Goal: Information Seeking & Learning: Learn about a topic

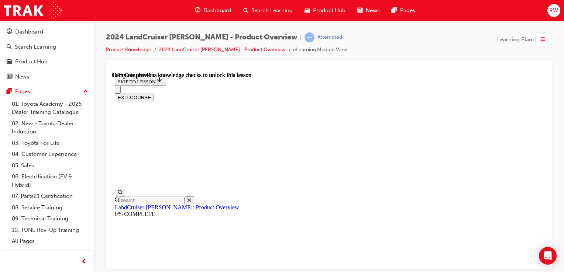
scroll to position [444, 0]
drag, startPoint x: 375, startPoint y: 196, endPoint x: 374, endPoint y: 207, distance: 10.5
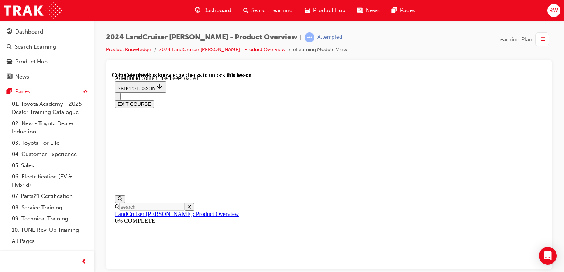
scroll to position [873, 0]
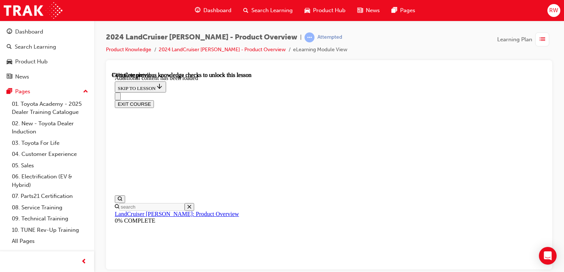
scroll to position [1177, 0]
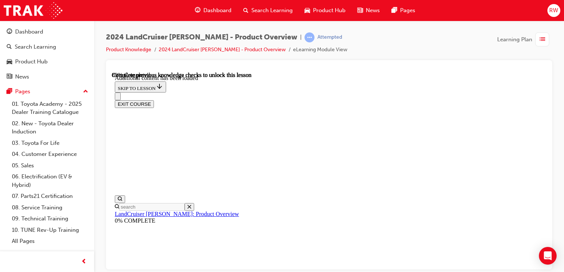
radio input "true"
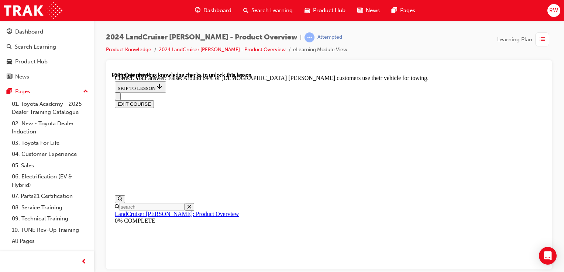
scroll to position [1627, 0]
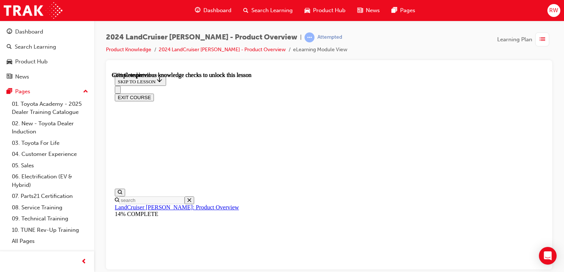
scroll to position [1035, 0]
click at [546, 39] on div "button" at bounding box center [542, 39] width 14 height 14
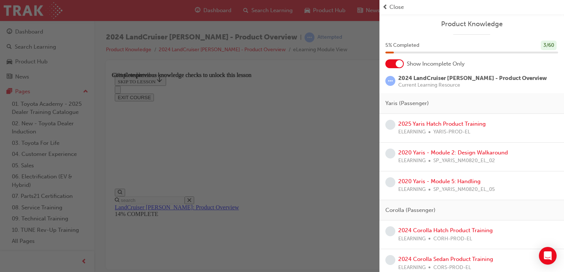
click at [396, 4] on span "Close" at bounding box center [397, 7] width 14 height 8
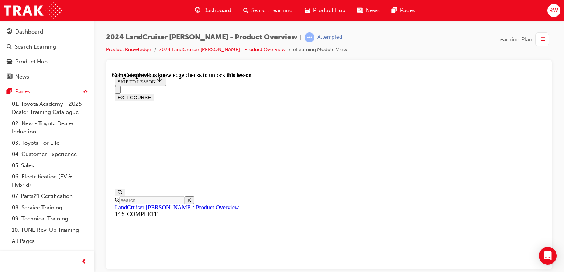
scroll to position [1115, 0]
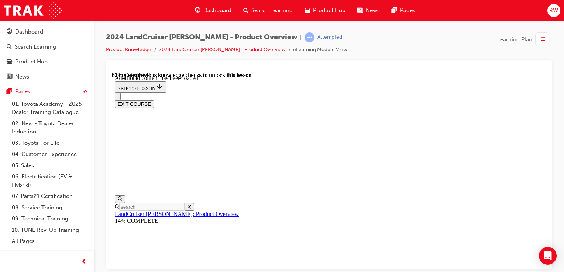
scroll to position [1272, 0]
radio input "true"
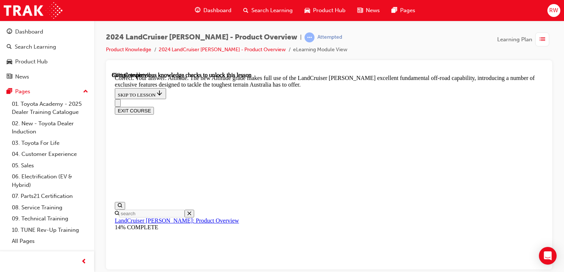
scroll to position [1678, 0]
drag, startPoint x: 267, startPoint y: 117, endPoint x: 268, endPoint y: 112, distance: 4.8
checkbox input "true"
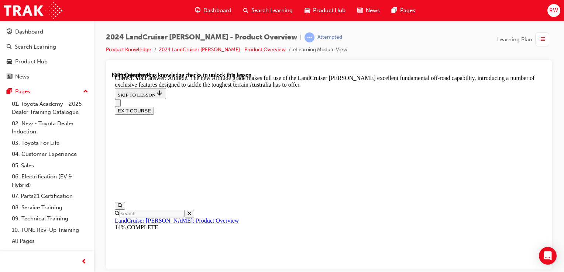
checkbox input "true"
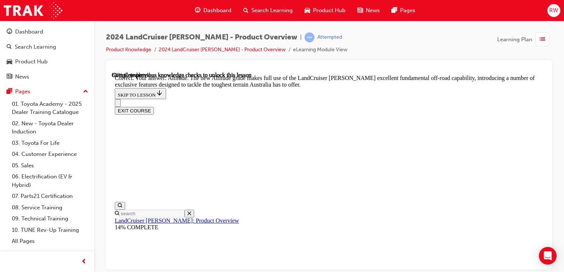
checkbox input "true"
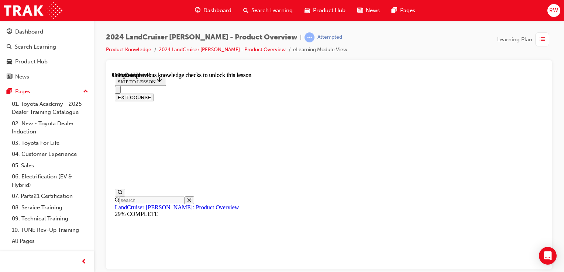
scroll to position [407, 0]
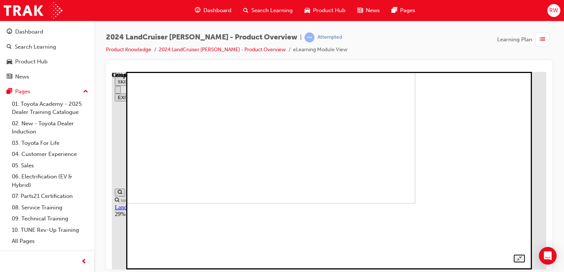
click at [415, 176] on img at bounding box center [225, 104] width 381 height 198
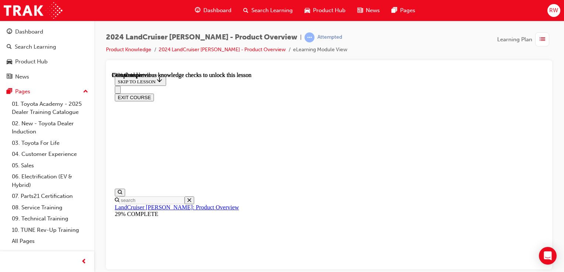
scroll to position [481, 0]
drag, startPoint x: 323, startPoint y: 203, endPoint x: 295, endPoint y: 231, distance: 40.2
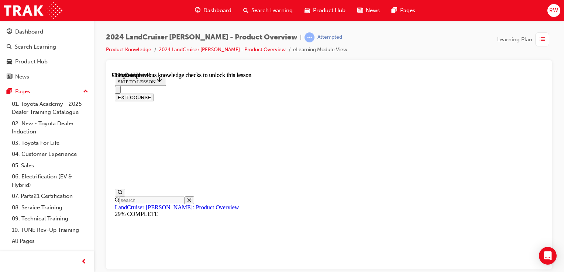
scroll to position [1588, 0]
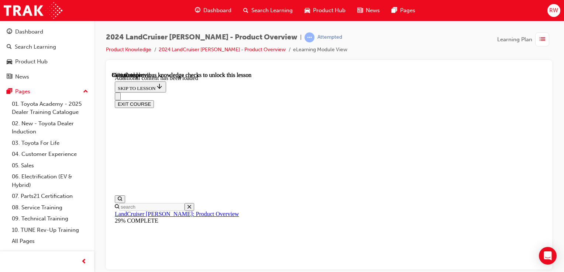
scroll to position [1754, 0]
radio input "true"
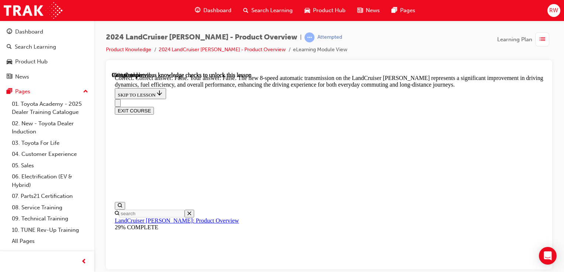
scroll to position [2012, 0]
radio input "true"
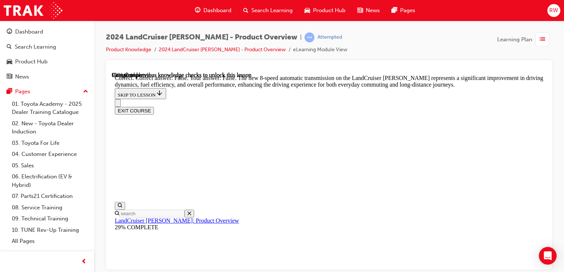
drag, startPoint x: 380, startPoint y: 197, endPoint x: 375, endPoint y: 196, distance: 5.0
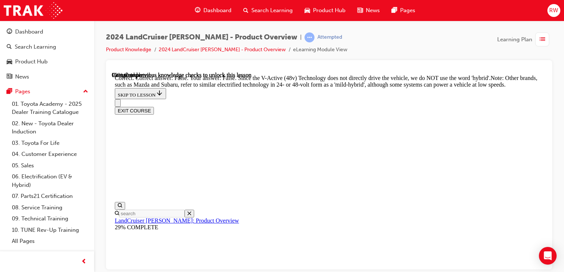
radio input "true"
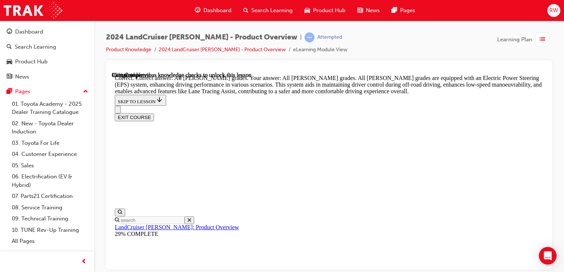
scroll to position [2607, 0]
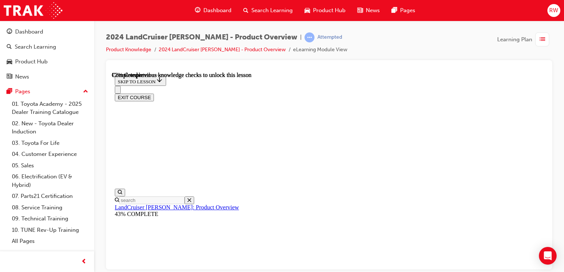
scroll to position [2276, 0]
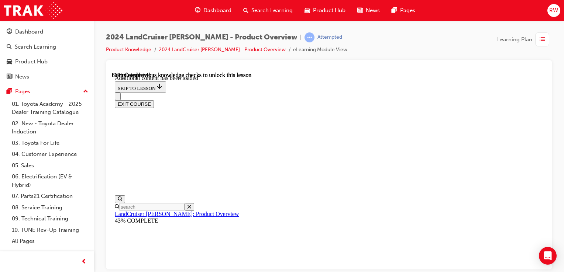
scroll to position [2543, 0]
checkbox input "true"
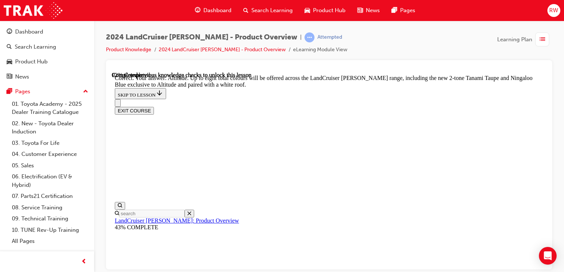
scroll to position [2912, 0]
checkbox input "true"
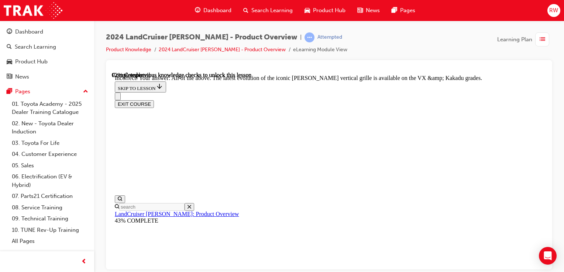
scroll to position [2912, 0]
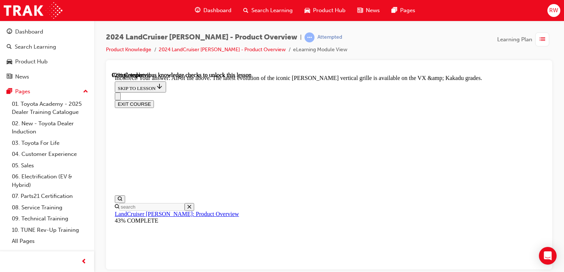
drag, startPoint x: 271, startPoint y: 203, endPoint x: 271, endPoint y: 200, distance: 3.7
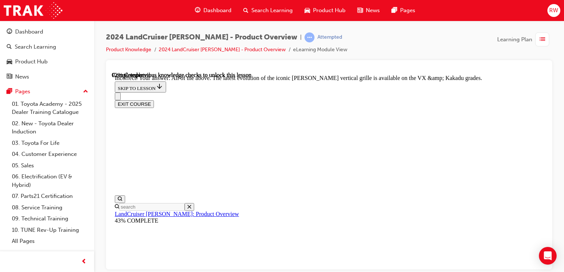
scroll to position [3097, 0]
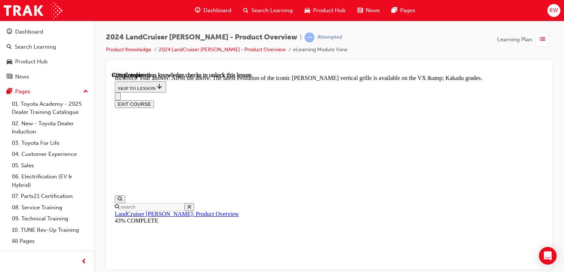
checkbox input "true"
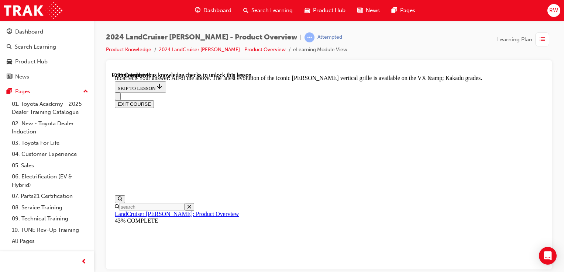
drag, startPoint x: 271, startPoint y: 195, endPoint x: 271, endPoint y: 199, distance: 4.8
checkbox input "true"
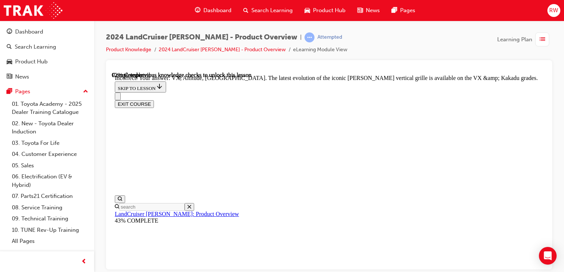
scroll to position [2874, 0]
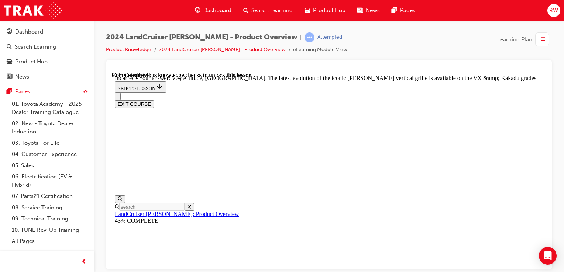
checkbox input "false"
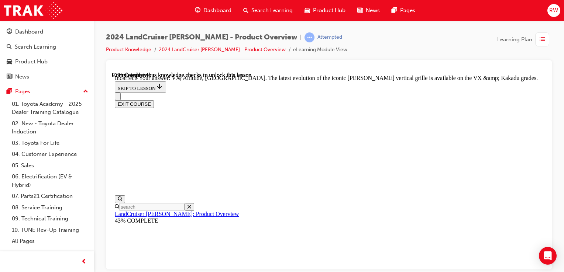
checkbox input "false"
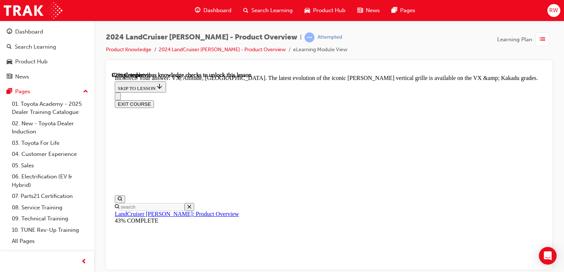
checkbox input "true"
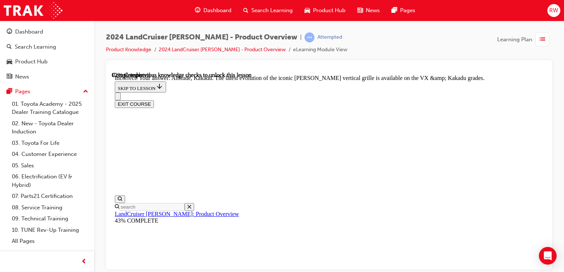
drag, startPoint x: 378, startPoint y: 235, endPoint x: 377, endPoint y: 229, distance: 6.4
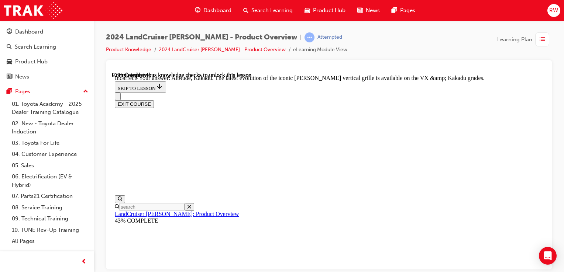
checkbox input "true"
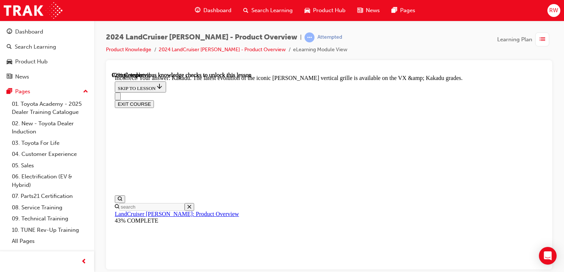
scroll to position [2966, 0]
checkbox input "false"
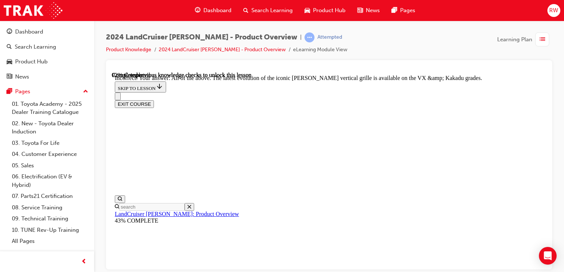
scroll to position [3030, 0]
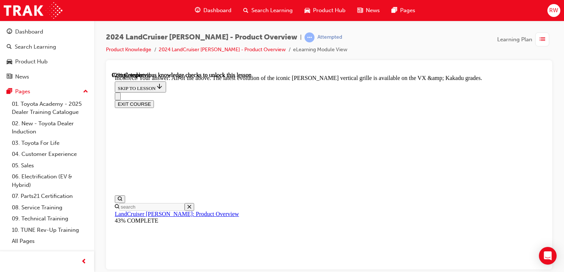
checkbox input "false"
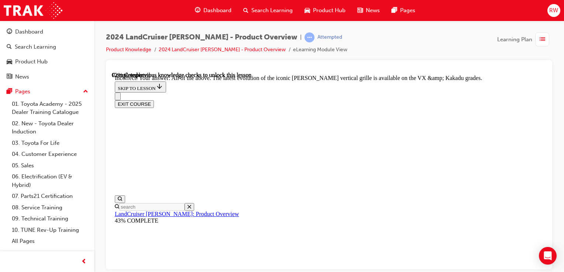
drag, startPoint x: 377, startPoint y: 257, endPoint x: 375, endPoint y: 254, distance: 3.8
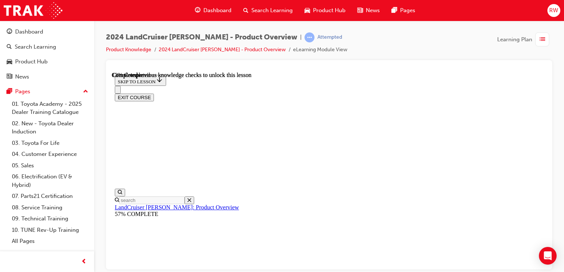
scroll to position [296, 0]
drag, startPoint x: 384, startPoint y: 195, endPoint x: 254, endPoint y: 210, distance: 131.3
drag, startPoint x: 369, startPoint y: 267, endPoint x: 370, endPoint y: 263, distance: 4.4
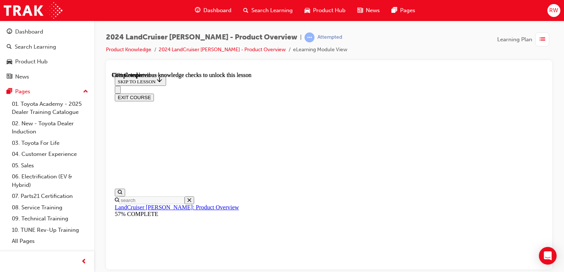
drag, startPoint x: 370, startPoint y: 263, endPoint x: 338, endPoint y: 244, distance: 36.6
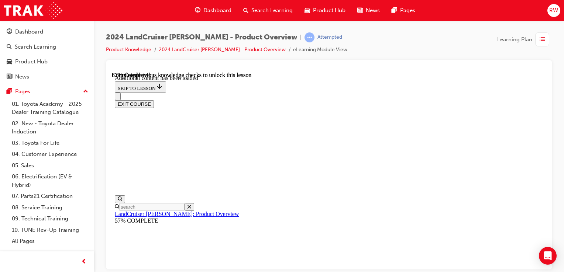
scroll to position [1881, 0]
drag, startPoint x: 274, startPoint y: 202, endPoint x: 270, endPoint y: 209, distance: 7.7
radio input "true"
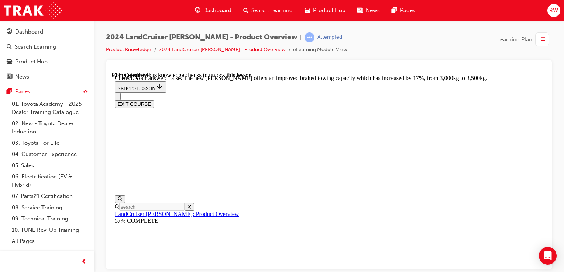
scroll to position [2140, 0]
radio input "true"
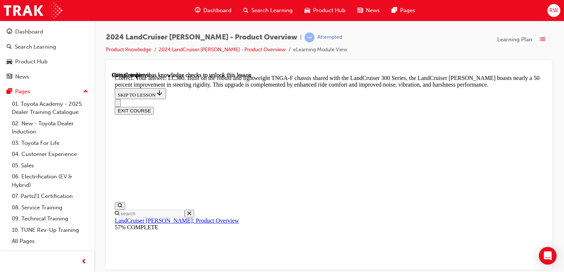
scroll to position [2378, 0]
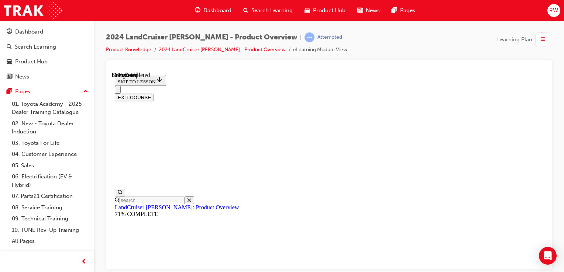
scroll to position [850, 0]
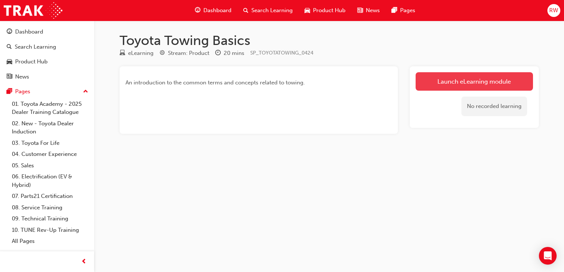
click at [460, 85] on link "Launch eLearning module" at bounding box center [474, 81] width 117 height 18
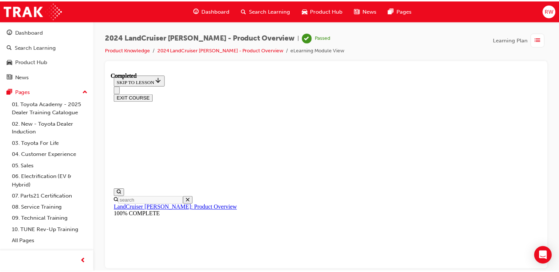
scroll to position [442, 0]
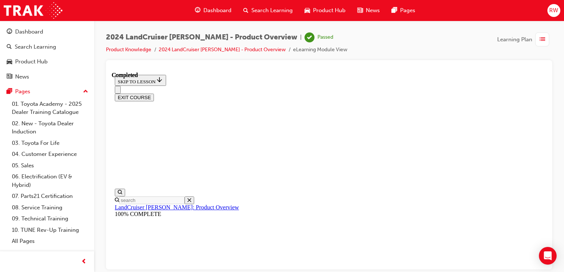
click at [154, 93] on button "EXIT COURSE" at bounding box center [134, 97] width 39 height 8
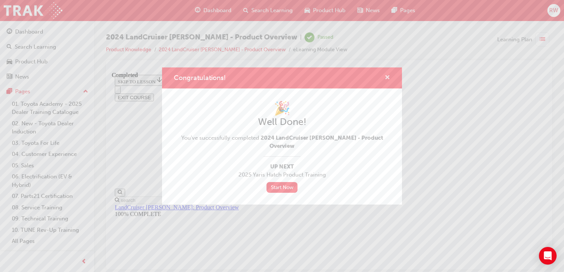
click at [388, 82] on span "cross-icon" at bounding box center [388, 78] width 6 height 7
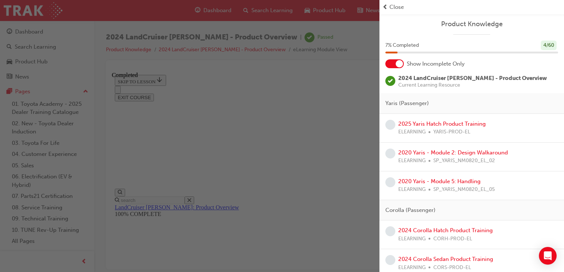
click at [398, 8] on span "Close" at bounding box center [397, 7] width 14 height 8
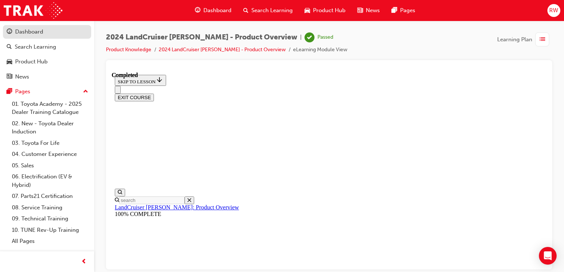
click at [35, 32] on div "Dashboard" at bounding box center [29, 32] width 28 height 8
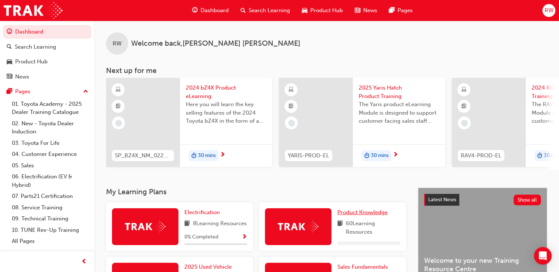
click at [365, 212] on span "Product Knowledge" at bounding box center [362, 212] width 50 height 7
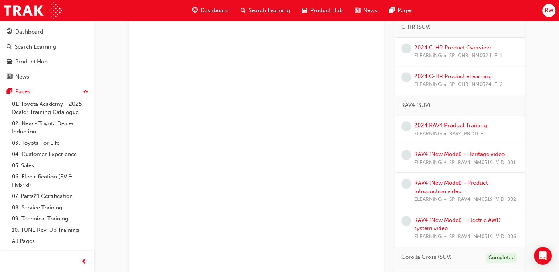
scroll to position [554, 0]
click at [444, 126] on link "2024 RAV4 Product Training" at bounding box center [450, 126] width 73 height 7
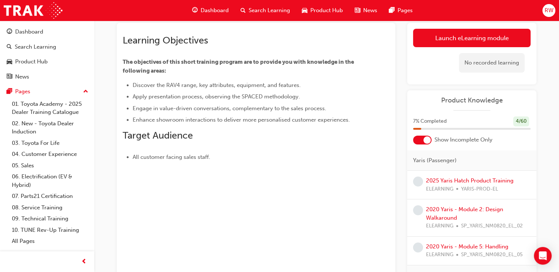
scroll to position [1, 0]
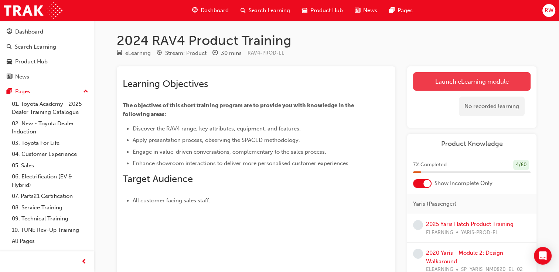
click at [476, 86] on link "Launch eLearning module" at bounding box center [471, 81] width 117 height 18
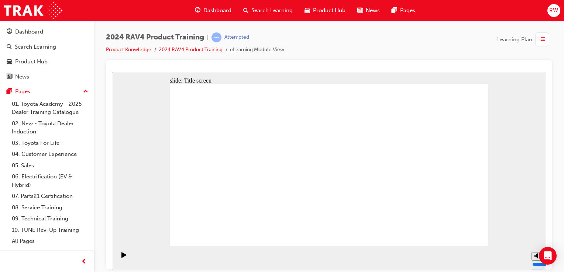
drag, startPoint x: 332, startPoint y: 190, endPoint x: 334, endPoint y: 182, distance: 8.3
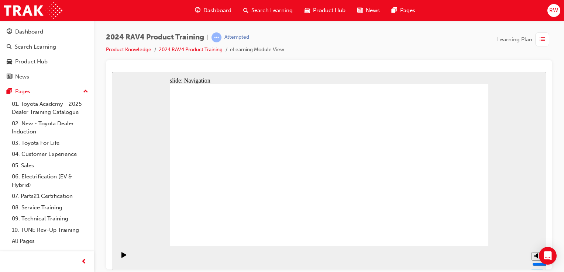
drag, startPoint x: 379, startPoint y: 112, endPoint x: 377, endPoint y: 116, distance: 4.3
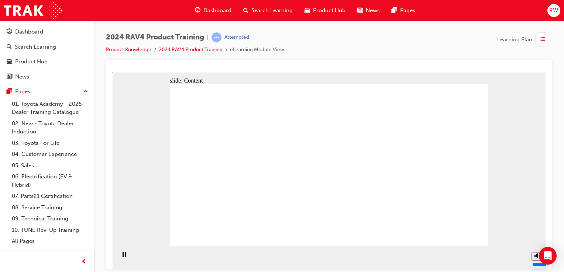
drag, startPoint x: 312, startPoint y: 193, endPoint x: 314, endPoint y: 191, distance: 3.9
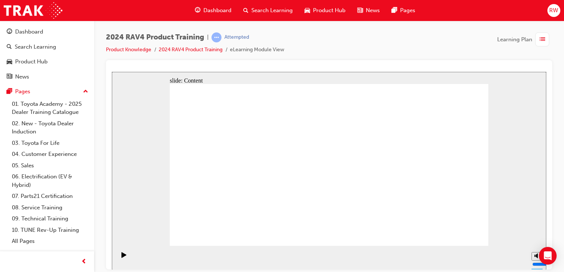
drag, startPoint x: 458, startPoint y: 234, endPoint x: 445, endPoint y: 231, distance: 13.7
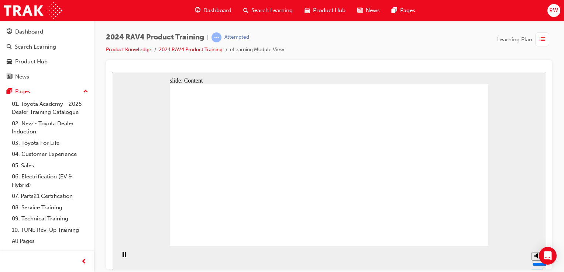
drag, startPoint x: 329, startPoint y: 231, endPoint x: 331, endPoint y: 227, distance: 4.3
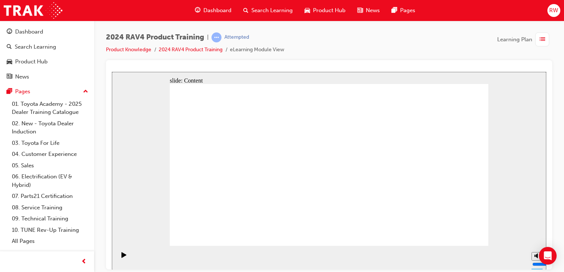
drag, startPoint x: 354, startPoint y: 152, endPoint x: 357, endPoint y: 150, distance: 3.9
drag, startPoint x: 466, startPoint y: 239, endPoint x: 464, endPoint y: 232, distance: 7.6
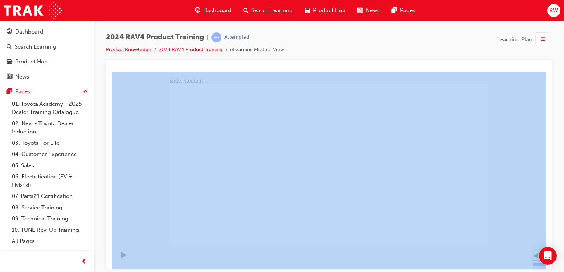
drag, startPoint x: 565, startPoint y: 50, endPoint x: 524, endPoint y: 24, distance: 48.8
click at [524, 24] on div "2024 RAV4 Product Training | Attempted Product Knowledge 2024 RAV4 Product Trai…" at bounding box center [329, 137] width 470 height 233
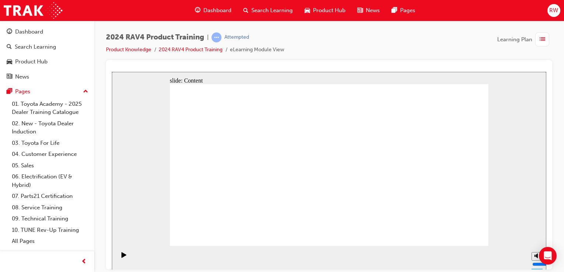
drag, startPoint x: 524, startPoint y: 24, endPoint x: 506, endPoint y: 20, distance: 18.3
click at [506, 20] on div "Dashboard Search Learning Product Hub News Pages RW" at bounding box center [282, 10] width 564 height 21
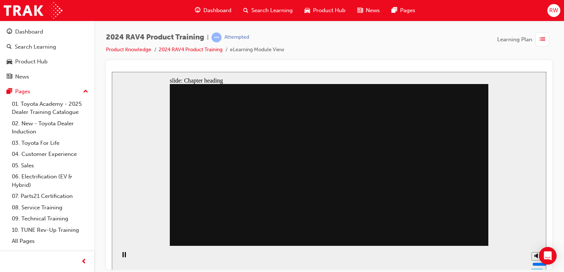
drag, startPoint x: 233, startPoint y: 128, endPoint x: 226, endPoint y: 123, distance: 9.2
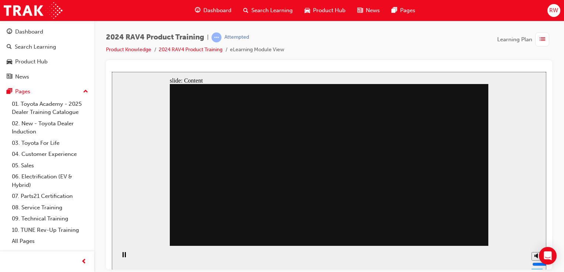
drag, startPoint x: 335, startPoint y: 93, endPoint x: 329, endPoint y: 93, distance: 5.6
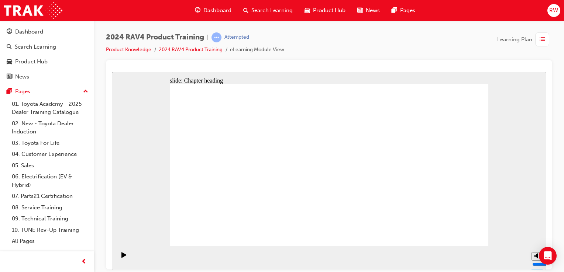
drag, startPoint x: 474, startPoint y: 237, endPoint x: 470, endPoint y: 235, distance: 4.6
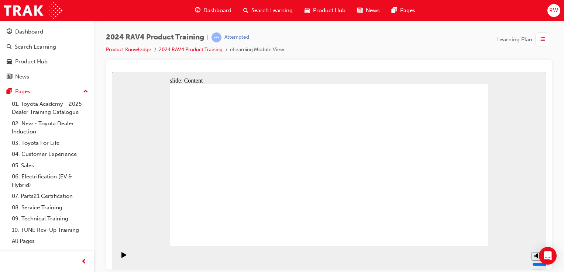
drag, startPoint x: 474, startPoint y: 131, endPoint x: 331, endPoint y: 96, distance: 147.6
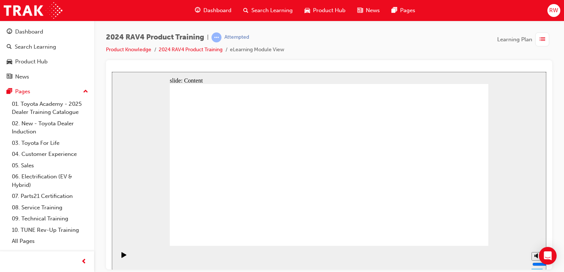
drag, startPoint x: 424, startPoint y: 139, endPoint x: 426, endPoint y: 135, distance: 4.3
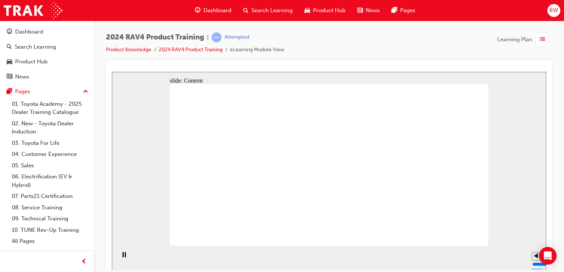
drag, startPoint x: 278, startPoint y: 153, endPoint x: 279, endPoint y: 148, distance: 4.9
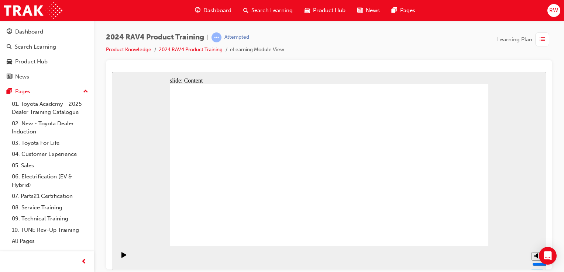
drag, startPoint x: 247, startPoint y: 161, endPoint x: 244, endPoint y: 158, distance: 4.2
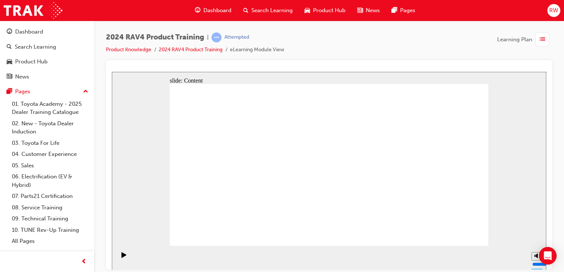
drag, startPoint x: 325, startPoint y: 164, endPoint x: 318, endPoint y: 162, distance: 7.2
drag, startPoint x: 318, startPoint y: 162, endPoint x: 313, endPoint y: 157, distance: 7.6
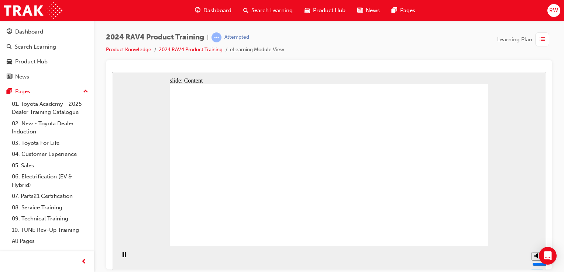
drag, startPoint x: 439, startPoint y: 177, endPoint x: 436, endPoint y: 173, distance: 5.5
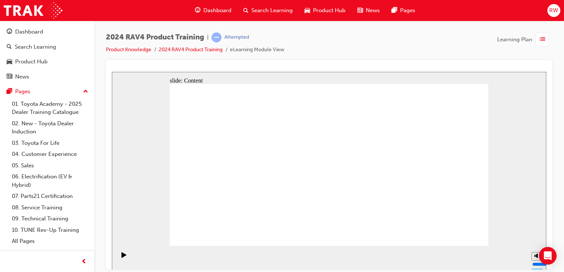
drag, startPoint x: 462, startPoint y: 230, endPoint x: 463, endPoint y: 235, distance: 4.4
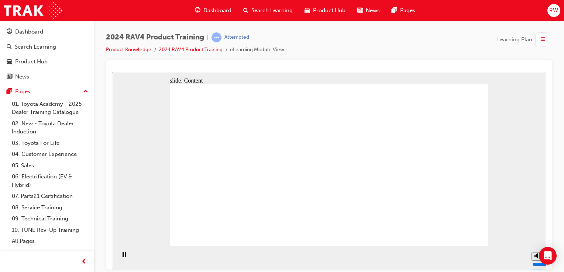
drag, startPoint x: 425, startPoint y: 192, endPoint x: 421, endPoint y: 190, distance: 5.0
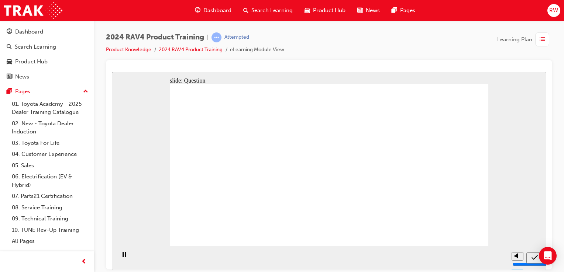
radio input "true"
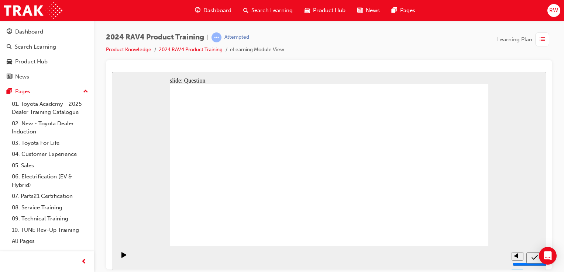
radio input "true"
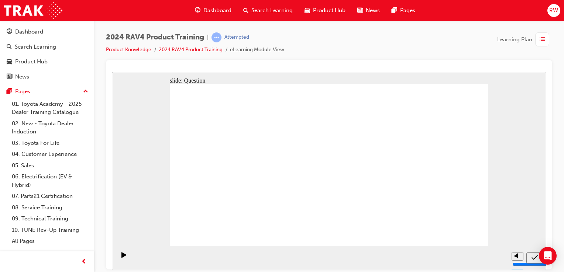
drag, startPoint x: 393, startPoint y: 133, endPoint x: 397, endPoint y: 131, distance: 4.2
radio input "true"
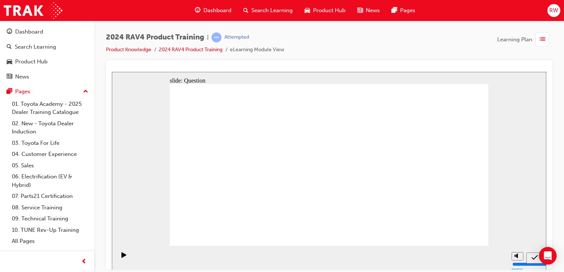
drag, startPoint x: 229, startPoint y: 161, endPoint x: 237, endPoint y: 214, distance: 53.3
drag, startPoint x: 419, startPoint y: 164, endPoint x: 293, endPoint y: 217, distance: 137.0
drag, startPoint x: 241, startPoint y: 213, endPoint x: 235, endPoint y: 161, distance: 52.5
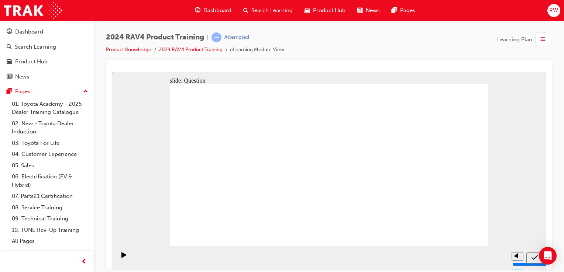
drag, startPoint x: 294, startPoint y: 159, endPoint x: 411, endPoint y: 215, distance: 129.8
drag, startPoint x: 233, startPoint y: 158, endPoint x: 354, endPoint y: 211, distance: 131.3
drag, startPoint x: 356, startPoint y: 167, endPoint x: 241, endPoint y: 222, distance: 127.3
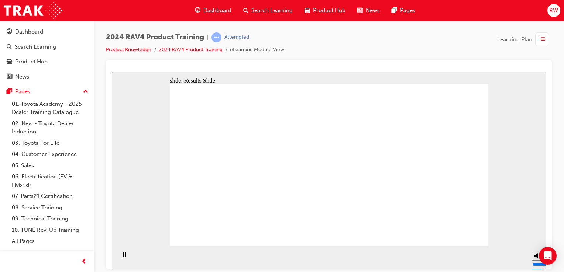
radio input "true"
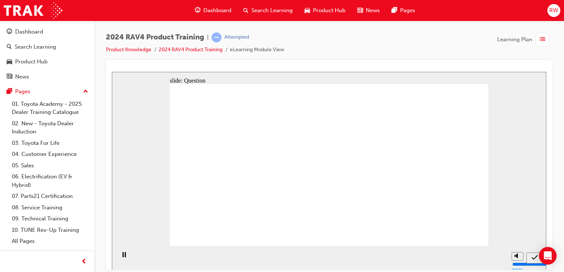
radio input "true"
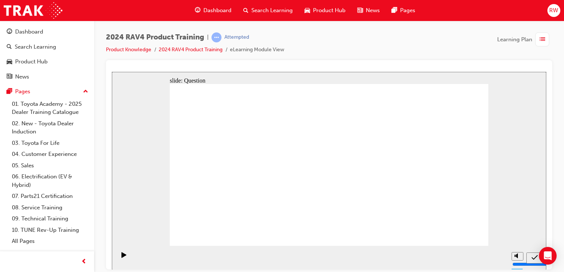
radio input "true"
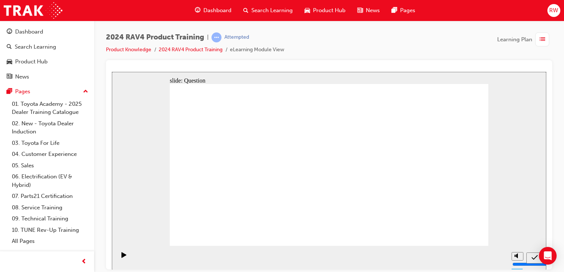
drag, startPoint x: 233, startPoint y: 160, endPoint x: 357, endPoint y: 212, distance: 134.5
drag, startPoint x: 307, startPoint y: 171, endPoint x: 406, endPoint y: 213, distance: 107.4
drag, startPoint x: 427, startPoint y: 152, endPoint x: 296, endPoint y: 202, distance: 140.2
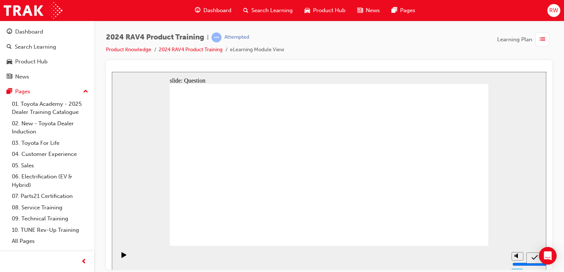
drag, startPoint x: 380, startPoint y: 158, endPoint x: 254, endPoint y: 207, distance: 134.7
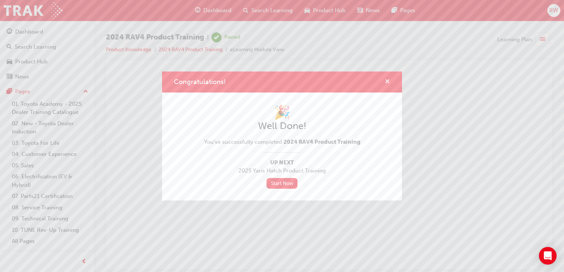
click at [387, 82] on span "cross-icon" at bounding box center [388, 82] width 6 height 7
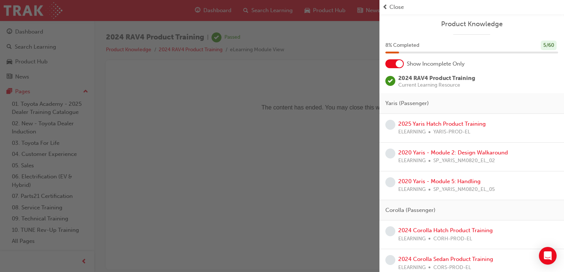
click at [392, 7] on span "Close" at bounding box center [397, 7] width 14 height 8
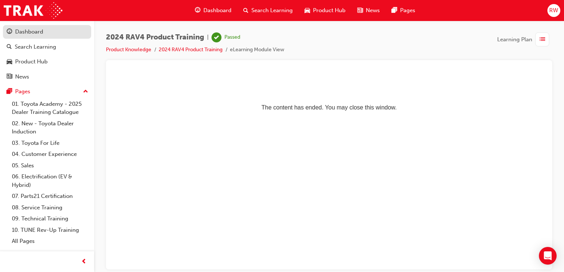
click at [43, 30] on div "Dashboard" at bounding box center [29, 32] width 28 height 8
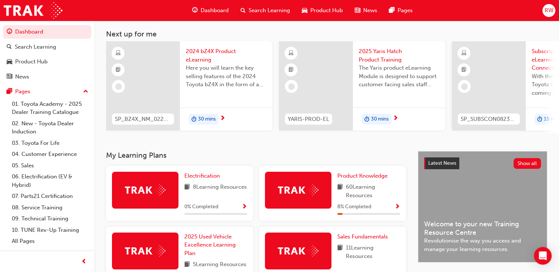
scroll to position [37, 0]
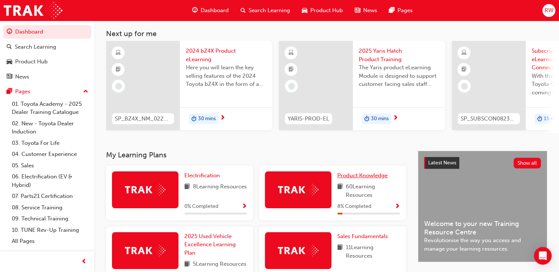
click at [360, 180] on link "Product Knowledge" at bounding box center [363, 176] width 53 height 8
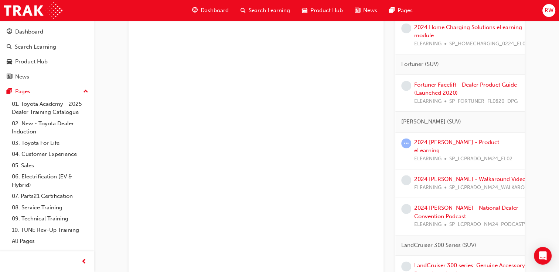
scroll to position [1071, 0]
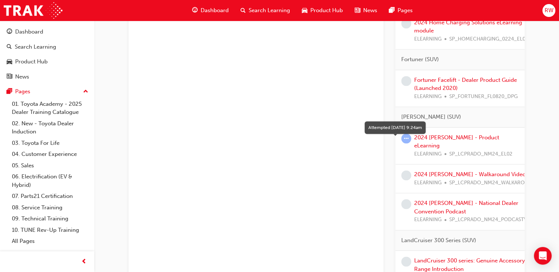
click at [405, 143] on span "learningRecordVerb_ATTEMPT-icon" at bounding box center [406, 139] width 10 height 10
click at [381, 155] on div "Product Knowledge Learning search page Learning plan detail page Sales SC-PKLP …" at bounding box center [255, 126] width 255 height 2316
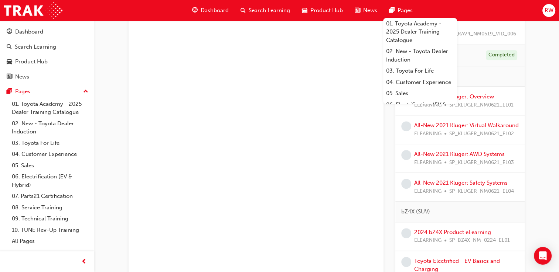
scroll to position [727, 0]
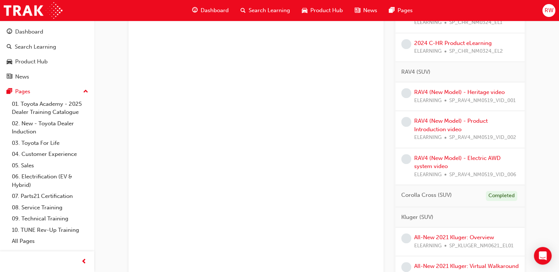
scroll to position [665, 0]
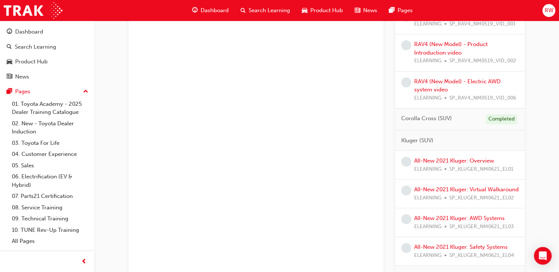
click at [437, 117] on span "Corolla Cross (SUV)" at bounding box center [426, 118] width 51 height 8
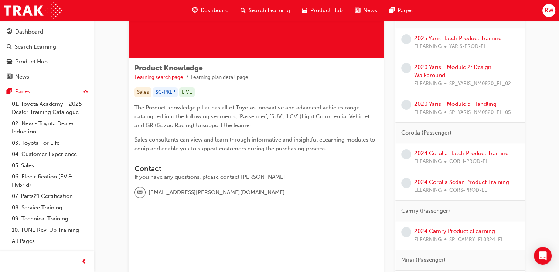
scroll to position [0, 0]
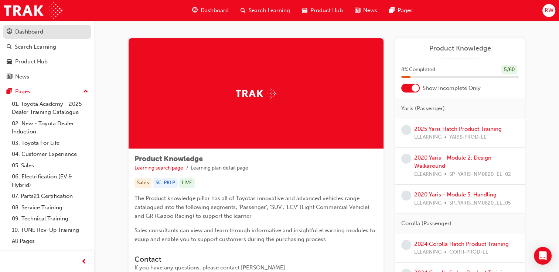
click at [31, 34] on div "Dashboard" at bounding box center [29, 32] width 28 height 8
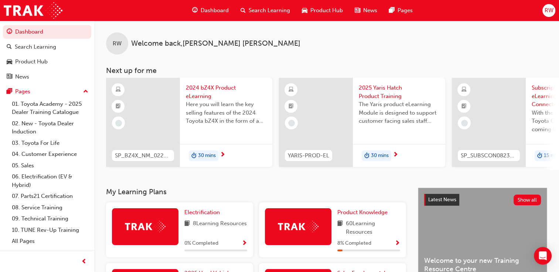
click at [445, 74] on h3 "Next up for me" at bounding box center [326, 70] width 464 height 8
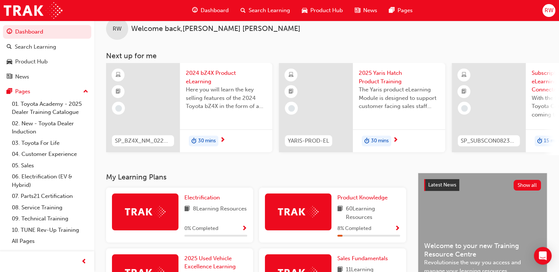
scroll to position [37, 0]
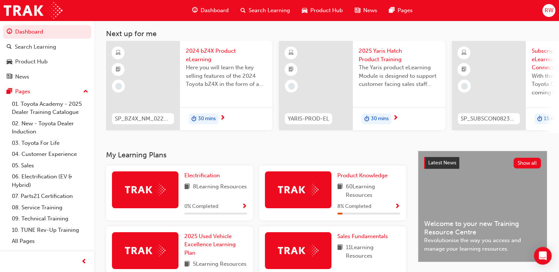
click at [402, 137] on div "RW Welcome back , Raymond Wong Next up for me SP_BZ4X_NM_0224_EL01 2024 bZ4X Pr…" at bounding box center [326, 67] width 464 height 167
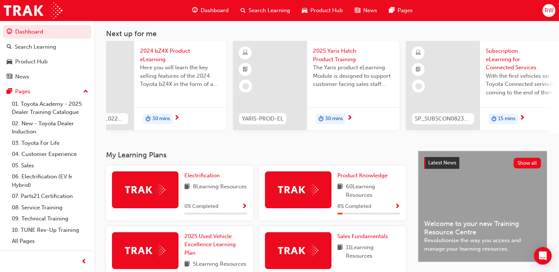
scroll to position [0, 61]
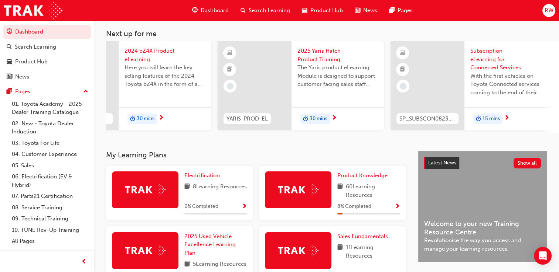
click at [310, 51] on span "2025 Yaris Hatch Product Training" at bounding box center [337, 55] width 80 height 17
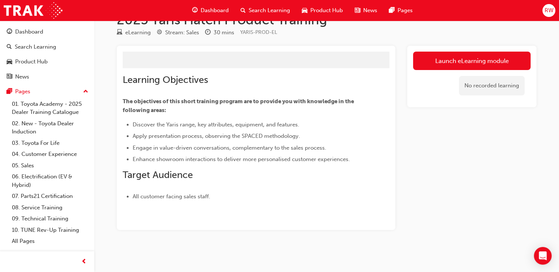
scroll to position [4, 0]
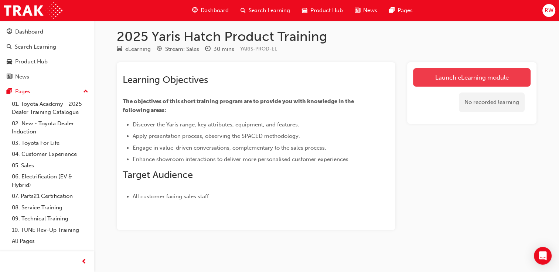
click at [447, 80] on link "Launch eLearning module" at bounding box center [471, 77] width 117 height 18
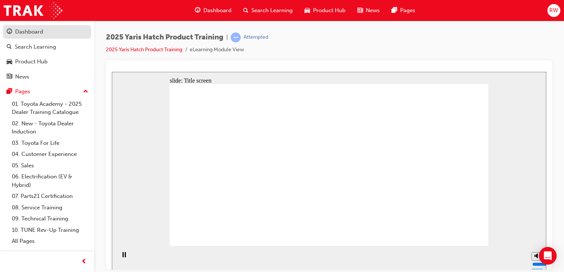
click at [28, 30] on div "Dashboard" at bounding box center [29, 32] width 28 height 8
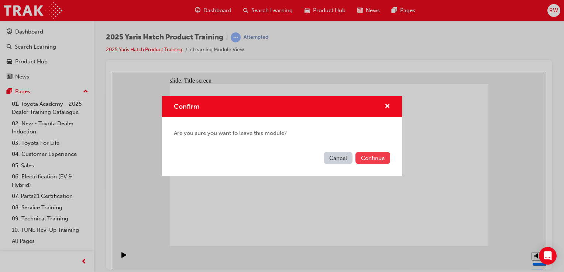
click at [364, 158] on button "Continue" at bounding box center [373, 158] width 35 height 12
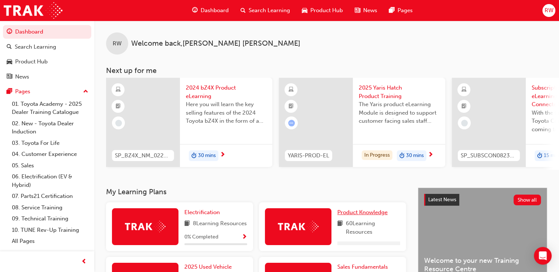
click at [352, 215] on span "Product Knowledge" at bounding box center [362, 212] width 50 height 7
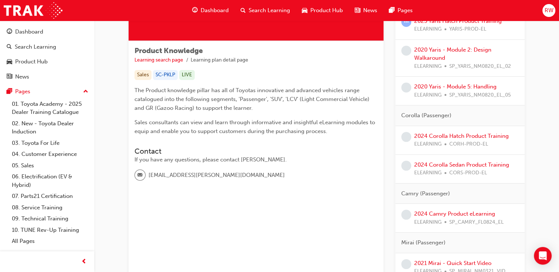
scroll to position [148, 0]
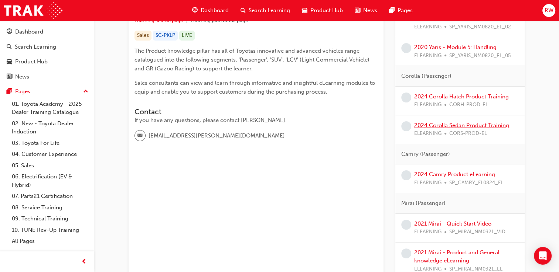
click at [436, 127] on link "2024 Corolla Sedan Product Training" at bounding box center [461, 125] width 95 height 7
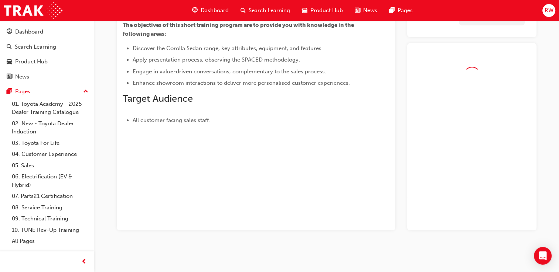
scroll to position [90, 0]
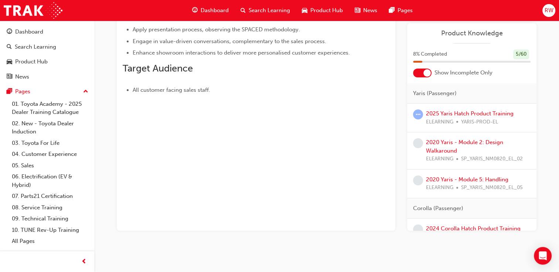
click at [442, 91] on div "Yaris (Passenger)" at bounding box center [471, 93] width 129 height 21
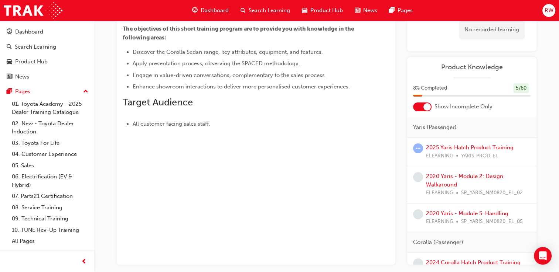
scroll to position [37, 0]
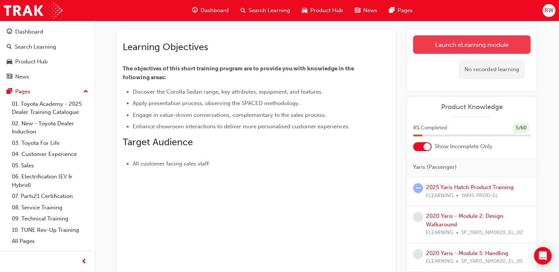
click at [458, 43] on link "Launch eLearning module" at bounding box center [471, 44] width 117 height 18
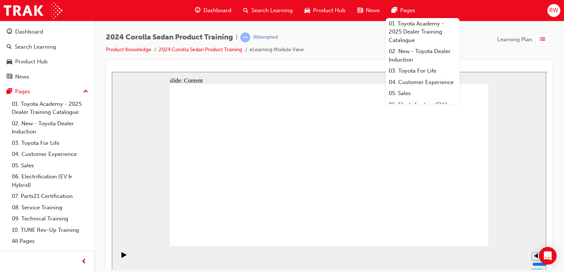
drag, startPoint x: 221, startPoint y: 183, endPoint x: 220, endPoint y: 179, distance: 4.4
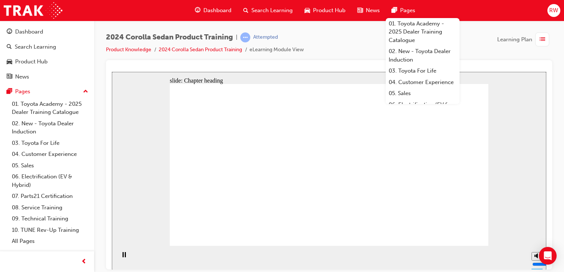
click at [406, 12] on span "Pages" at bounding box center [407, 10] width 15 height 8
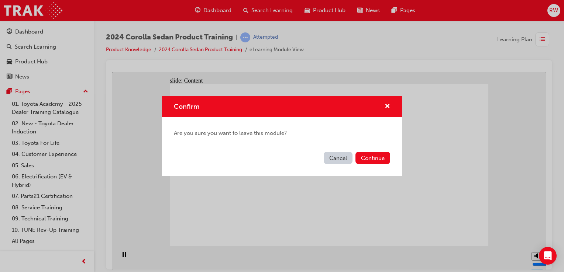
click at [332, 160] on button "Cancel" at bounding box center [338, 158] width 29 height 12
